Goal: Find specific page/section: Find specific page/section

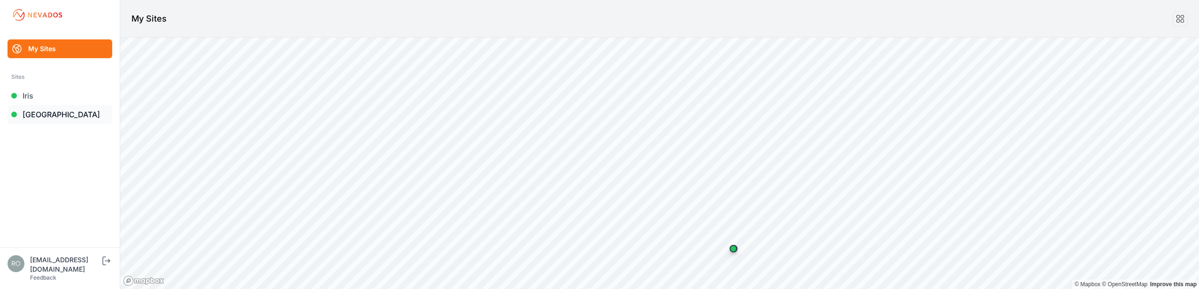
click at [38, 115] on link "[GEOGRAPHIC_DATA]" at bounding box center [60, 114] width 105 height 19
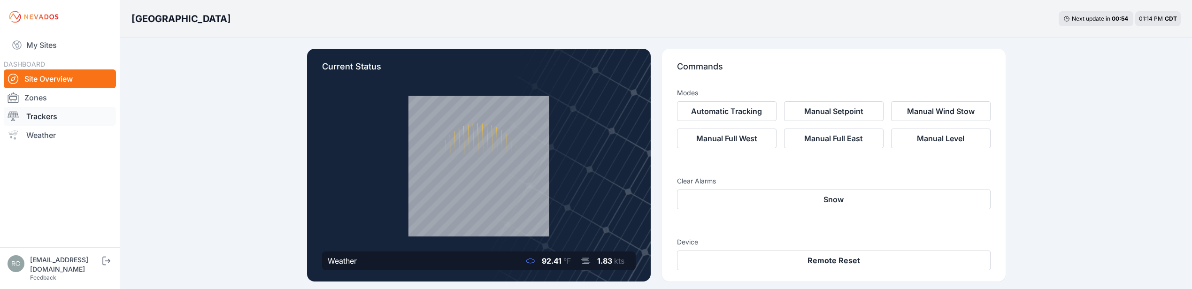
click at [13, 115] on icon at bounding box center [13, 116] width 11 height 11
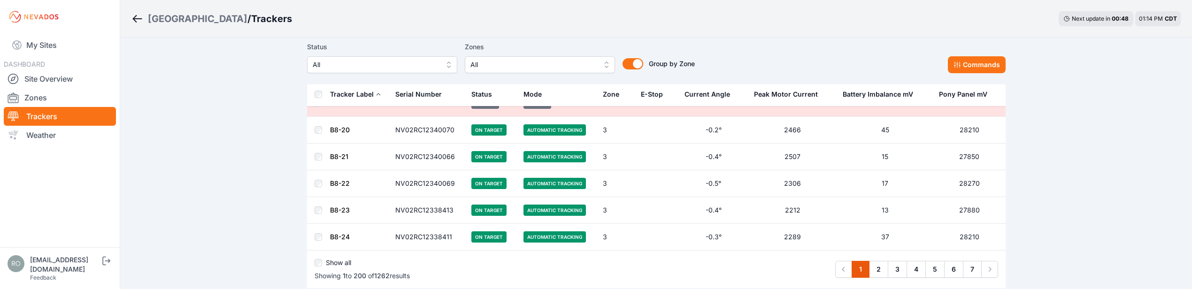
scroll to position [5340, 0]
